Goal: Find specific page/section: Find specific page/section

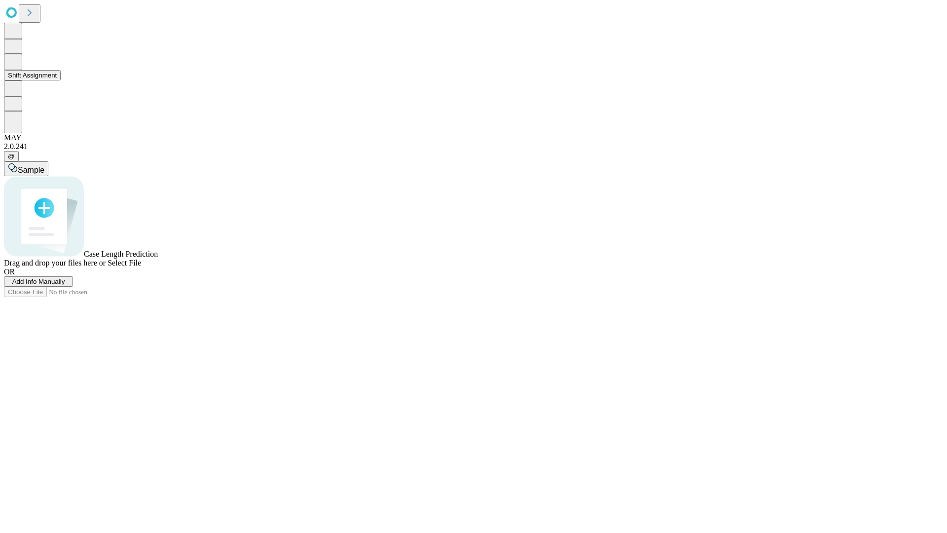
click at [61, 80] on button "Shift Assignment" at bounding box center [32, 75] width 57 height 10
